Goal: Complete application form: Complete application form

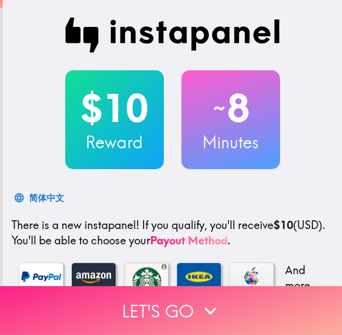
click at [250, 296] on button "Let's go" at bounding box center [171, 310] width 342 height 49
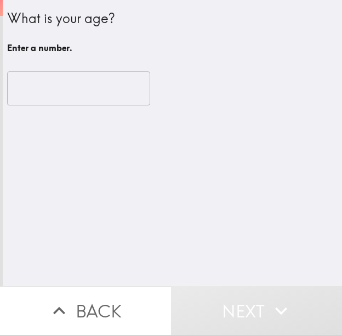
click at [63, 88] on input "number" at bounding box center [78, 88] width 143 height 34
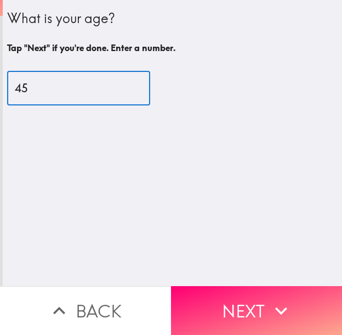
type input "45"
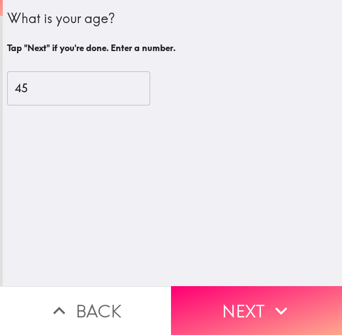
click at [269, 298] on icon "button" at bounding box center [281, 310] width 24 height 24
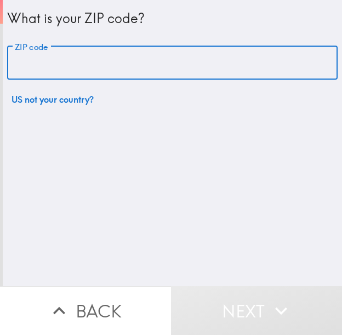
click at [208, 59] on input "ZIP code" at bounding box center [172, 63] width 331 height 34
paste input "33621"
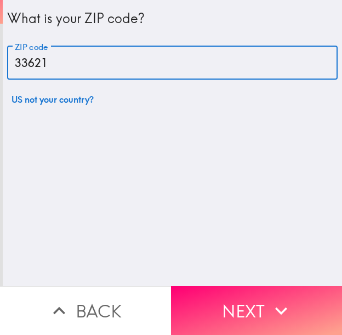
type input "33621"
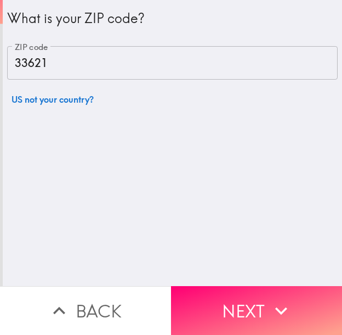
click at [269, 307] on icon "button" at bounding box center [281, 310] width 24 height 24
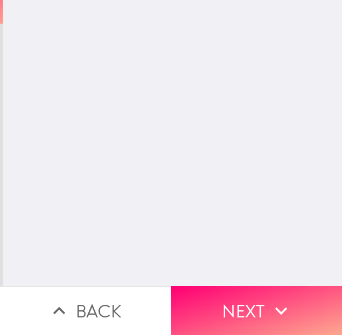
click at [162, 58] on div "What is your ZIP code? ZIP code 33621 ZIP code US not your country?" at bounding box center [173, 143] width 340 height 286
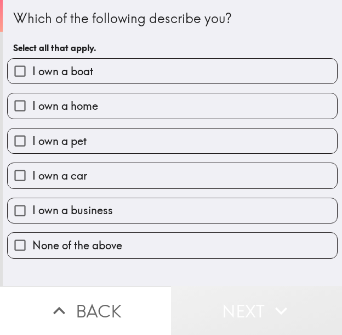
click at [223, 296] on button "Next" at bounding box center [256, 310] width 171 height 49
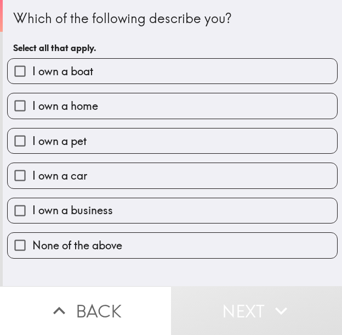
click at [144, 105] on label "I own a home" at bounding box center [173, 105] width 330 height 25
click at [32, 105] on input "I own a home" at bounding box center [20, 105] width 25 height 25
checkbox input "true"
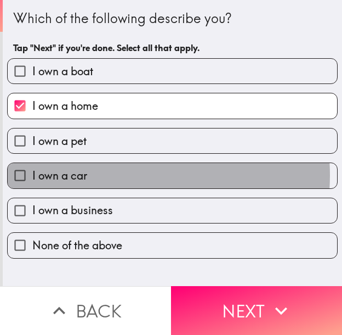
click at [122, 175] on label "I own a car" at bounding box center [173, 175] width 330 height 25
click at [32, 175] on input "I own a car" at bounding box center [20, 175] width 25 height 25
checkbox input "true"
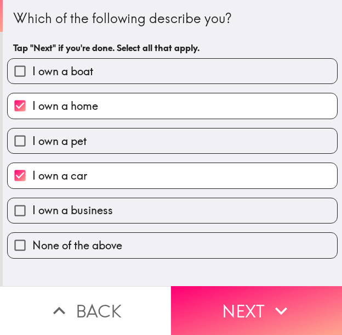
click at [118, 207] on label "I own a business" at bounding box center [173, 210] width 330 height 25
click at [32, 207] on input "I own a business" at bounding box center [20, 210] width 25 height 25
checkbox input "true"
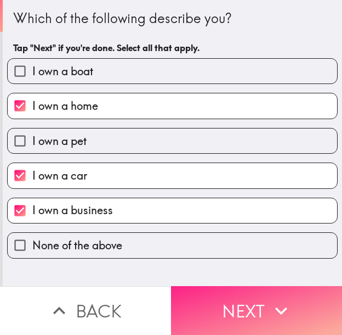
click at [205, 295] on button "Next" at bounding box center [256, 310] width 171 height 49
